Goal: Navigation & Orientation: Find specific page/section

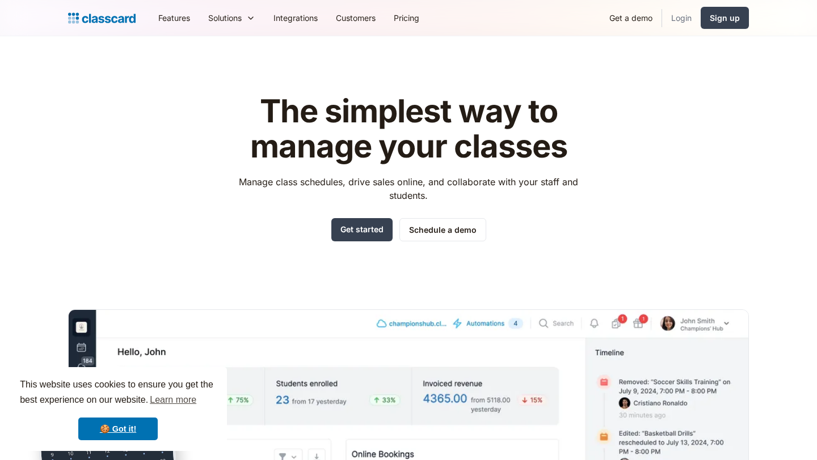
click at [686, 18] on link "Login" at bounding box center [681, 18] width 39 height 26
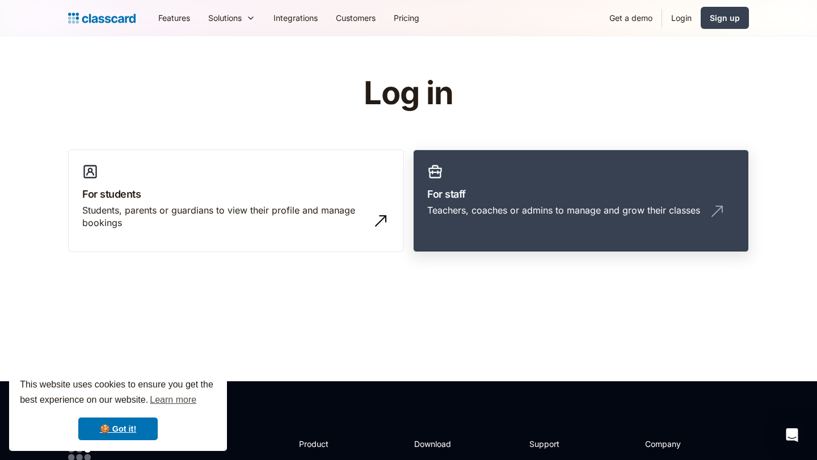
click at [480, 187] on h3 "For staff" at bounding box center [580, 194] width 307 height 15
